Goal: Task Accomplishment & Management: Use online tool/utility

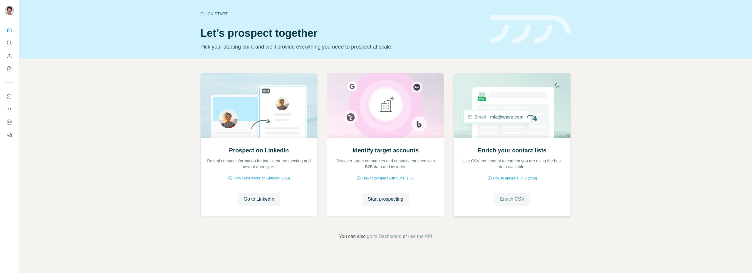
click at [523, 198] on span "Enrich CSV" at bounding box center [512, 198] width 24 height 7
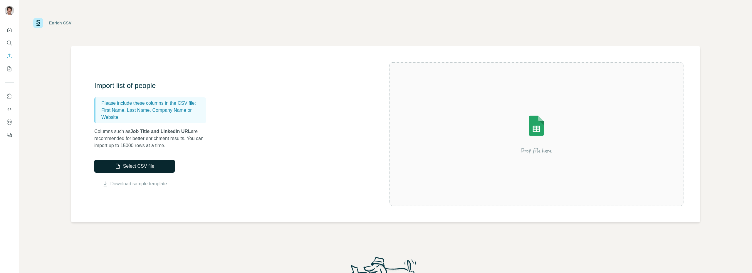
click at [155, 167] on button "Select CSV file" at bounding box center [134, 166] width 80 height 13
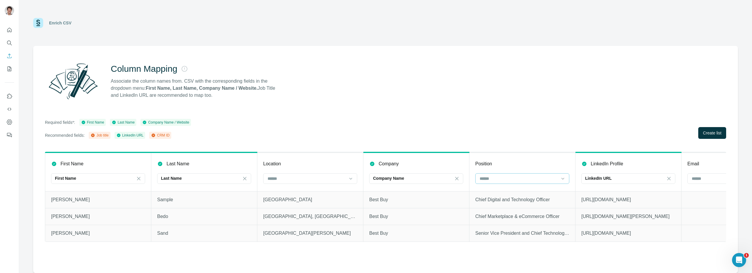
click at [496, 179] on input at bounding box center [518, 178] width 79 height 6
click at [506, 202] on div "Job title" at bounding box center [522, 202] width 84 height 6
click at [714, 132] on span "Create list" at bounding box center [712, 133] width 19 height 6
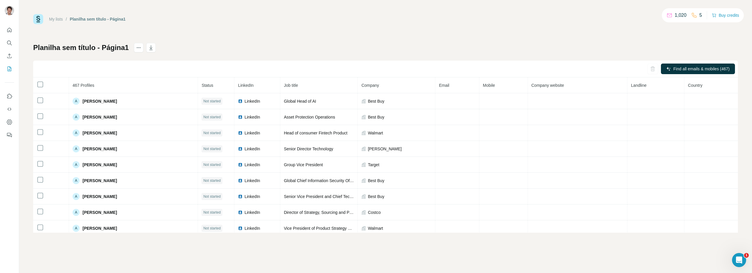
click at [68, 47] on h1 "Planilha sem título - Página1" at bounding box center [80, 47] width 95 height 9
click at [136, 47] on icon "actions" at bounding box center [139, 48] width 6 height 6
click at [105, 48] on h1 "Planilha sem título - Página1" at bounding box center [80, 47] width 95 height 9
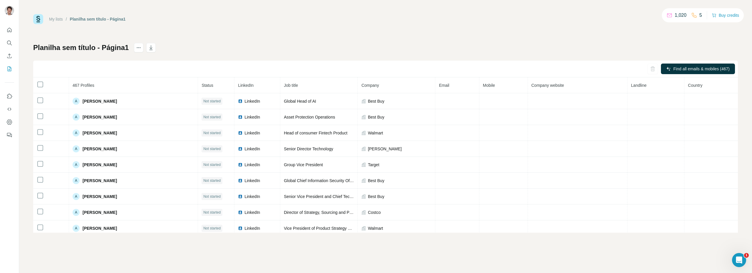
click at [110, 48] on h1 "Planilha sem título - Página1" at bounding box center [80, 47] width 95 height 9
click at [286, 45] on div "Planilha sem título - Página1 Find all emails & mobiles (467) 467 Profiles St…" at bounding box center [385, 137] width 705 height 189
click at [6, 70] on icon "My lists" at bounding box center [9, 69] width 6 height 6
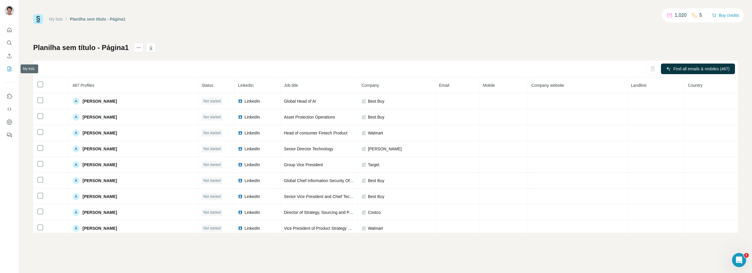
click at [6, 70] on icon "My lists" at bounding box center [9, 69] width 6 height 6
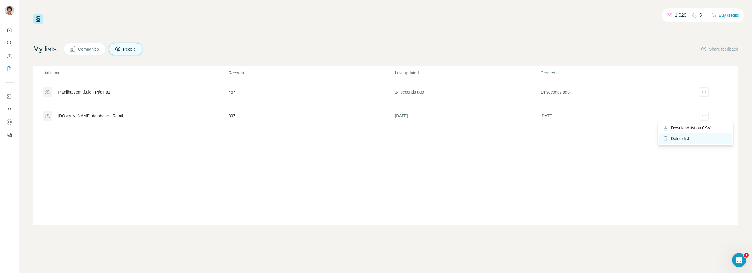
click at [692, 136] on div "Delete list" at bounding box center [695, 138] width 73 height 11
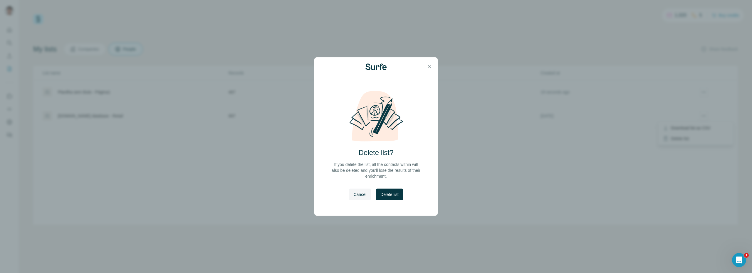
click at [391, 195] on span "Delete list" at bounding box center [389, 194] width 18 height 6
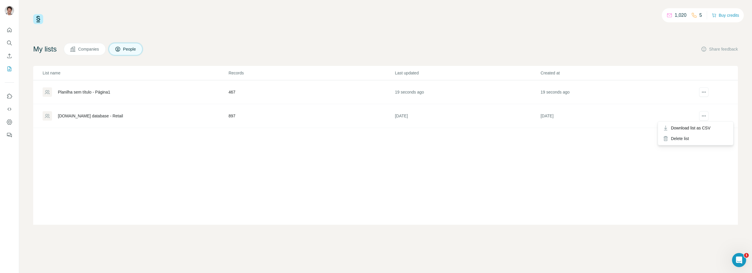
click at [104, 89] on div "Planilha sem título - Página1" at bounding box center [84, 92] width 52 height 6
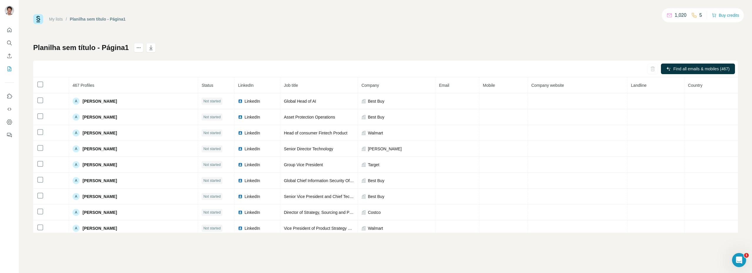
click at [79, 51] on h1 "Planilha sem título - Página1" at bounding box center [80, 47] width 95 height 9
click at [140, 48] on icon "actions" at bounding box center [139, 48] width 6 height 6
click at [252, 46] on div "Planilha sem título - Página1 Find all emails & mobiles (467) 467 Profiles St…" at bounding box center [385, 137] width 705 height 189
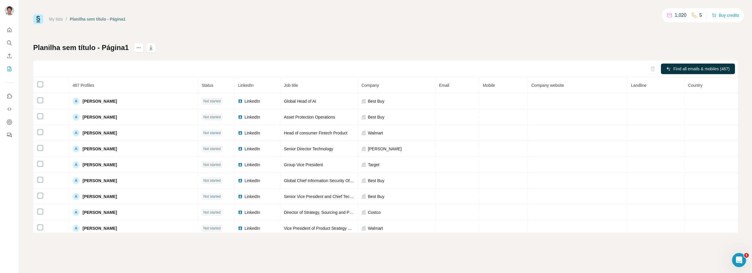
click at [123, 78] on th "467 Profiles" at bounding box center [133, 85] width 129 height 16
click at [120, 71] on div "Find all emails & mobiles (467)" at bounding box center [385, 69] width 705 height 17
click at [82, 51] on h1 "Planilha sem título - Página1" at bounding box center [80, 47] width 95 height 9
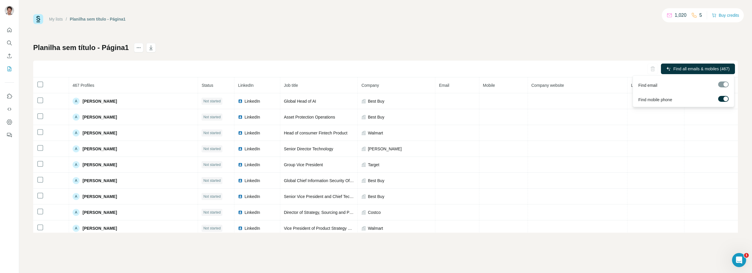
click at [725, 100] on div at bounding box center [726, 98] width 5 height 5
click at [721, 98] on div at bounding box center [721, 98] width 5 height 5
click at [721, 98] on label at bounding box center [723, 99] width 11 height 6
click at [698, 68] on span "Find all emails (467)" at bounding box center [711, 69] width 37 height 6
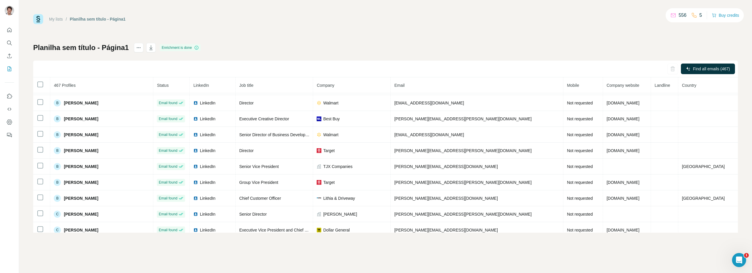
scroll to position [1289, 0]
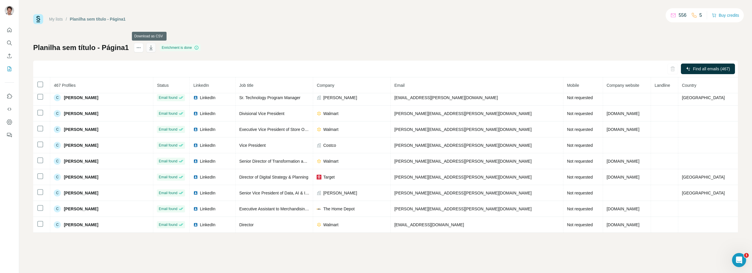
click at [150, 49] on icon "button" at bounding box center [151, 48] width 6 height 6
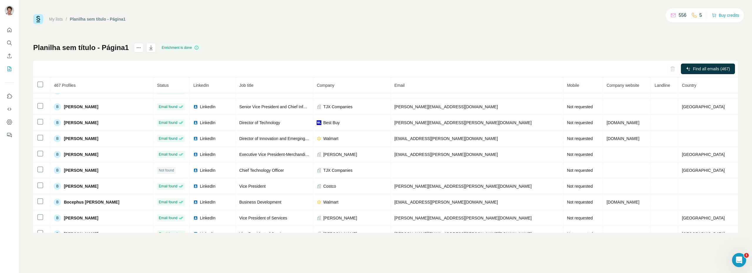
scroll to position [735, 0]
